Goal: Find specific page/section: Find specific page/section

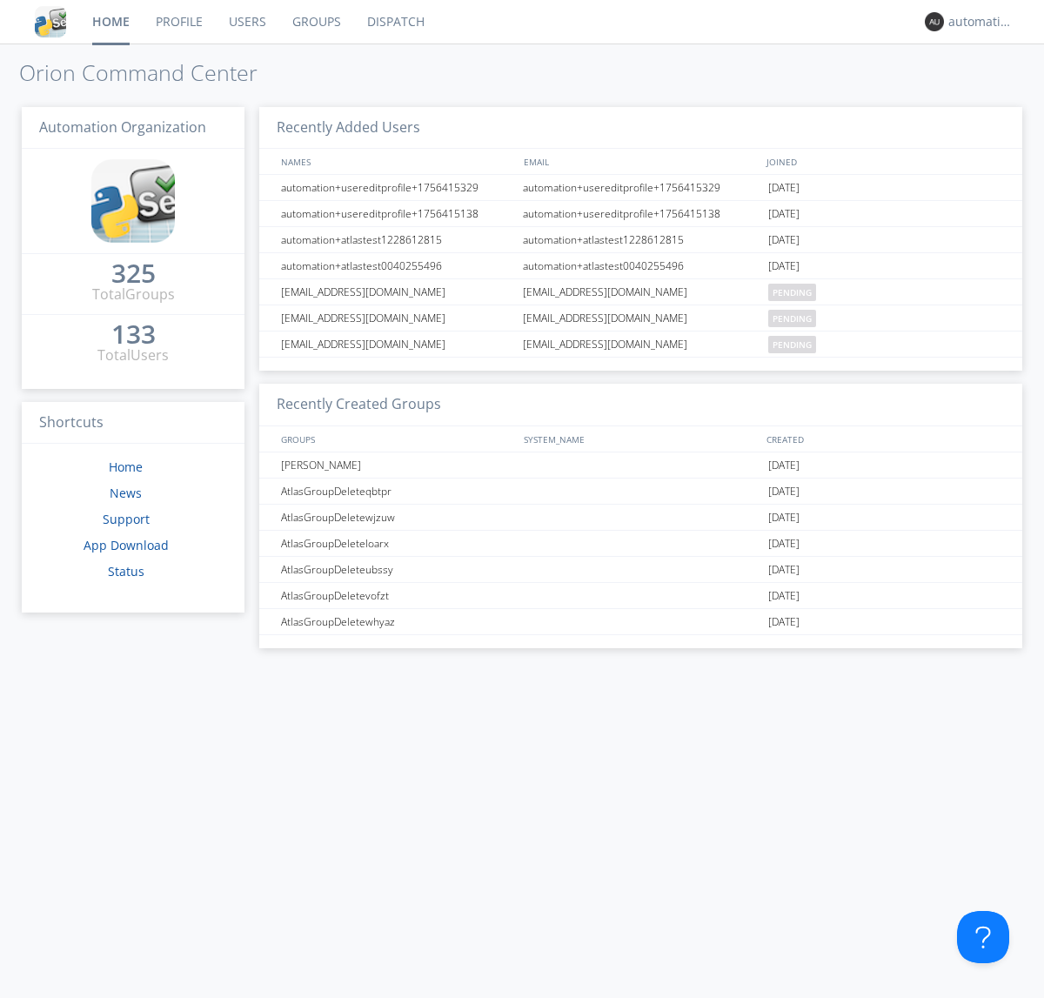
click at [394, 22] on link "Dispatch" at bounding box center [396, 22] width 84 height 44
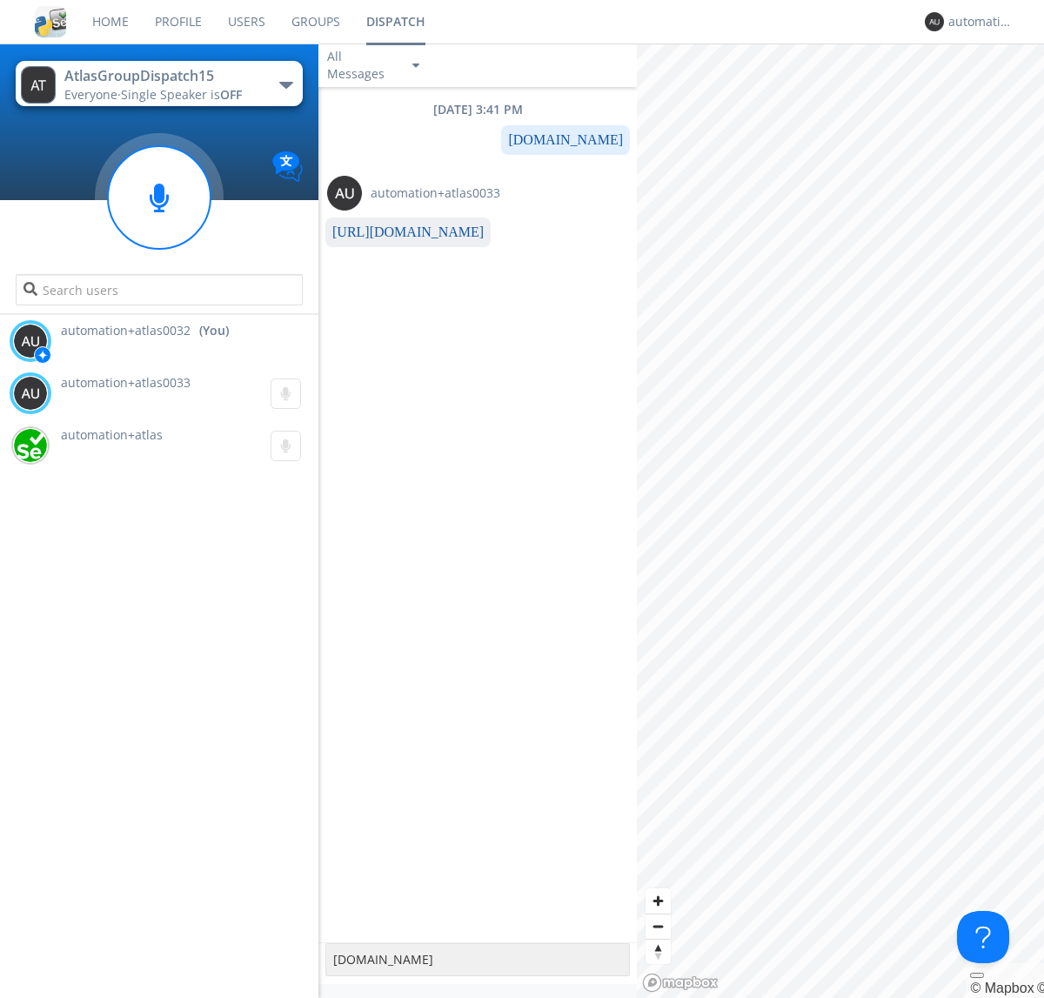
type textarea "[DOMAIN_NAME]"
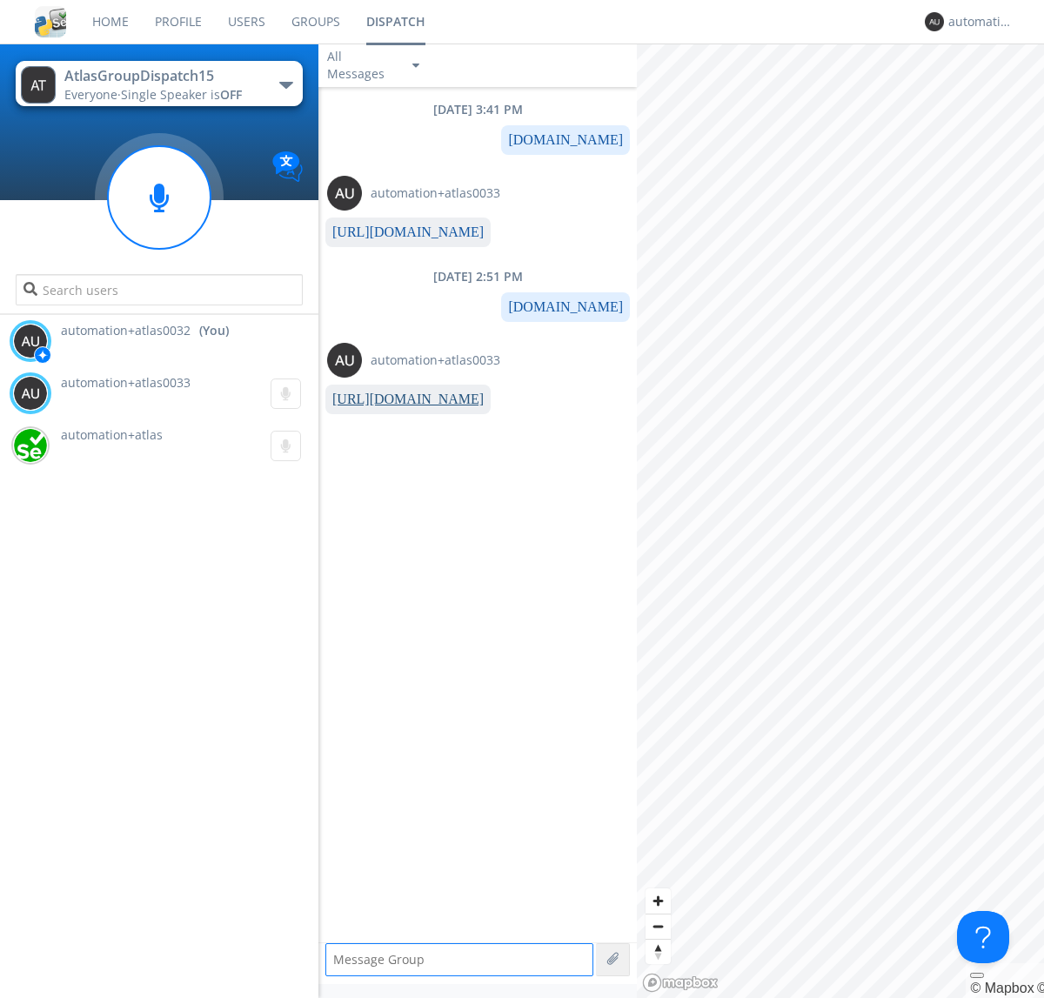
click at [401, 399] on link "[URL][DOMAIN_NAME]" at bounding box center [407, 399] width 151 height 15
click at [976, 22] on div "automation+atlas0032" at bounding box center [981, 21] width 65 height 17
